Goal: Transaction & Acquisition: Download file/media

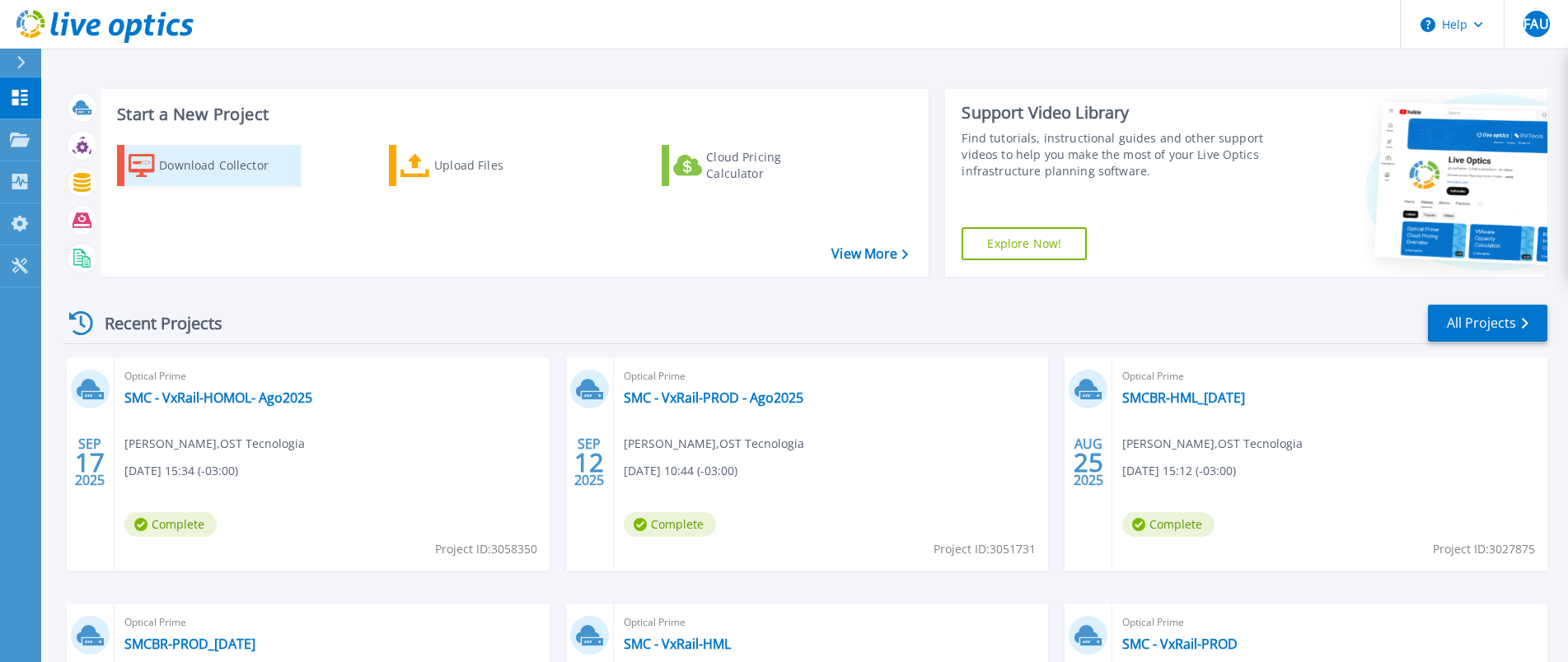
click at [207, 165] on div "Download Collector" at bounding box center [225, 165] width 132 height 33
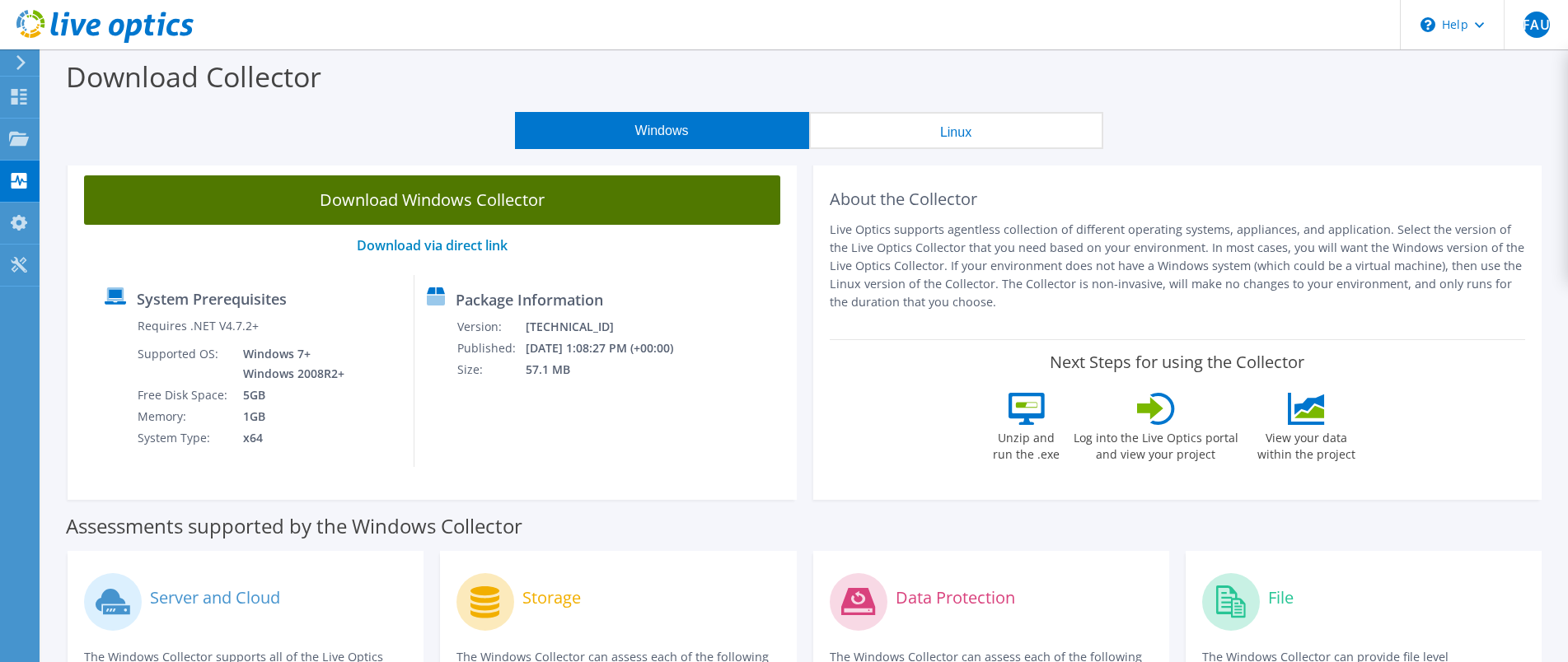
click at [557, 206] on link "Download Windows Collector" at bounding box center [432, 200] width 696 height 50
click at [433, 194] on link "Download Windows Collector" at bounding box center [432, 200] width 696 height 50
